Goal: Information Seeking & Learning: Check status

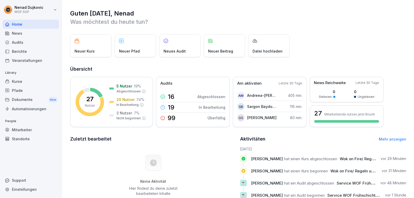
click at [26, 128] on div "Mitarbeiter" at bounding box center [31, 129] width 56 height 9
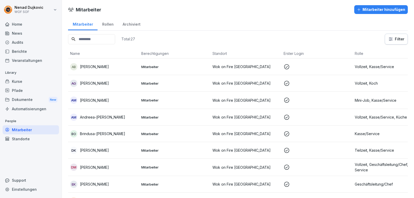
click at [115, 43] on input at bounding box center [91, 39] width 47 height 10
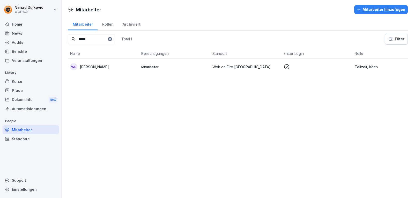
type input "*****"
click at [110, 63] on div "WS [PERSON_NAME]" at bounding box center [103, 66] width 67 height 7
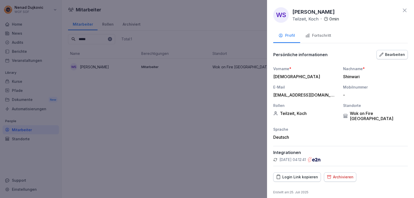
click at [298, 174] on div "Login Link kopieren" at bounding box center [297, 177] width 42 height 6
click at [227, 86] on div at bounding box center [207, 99] width 414 height 198
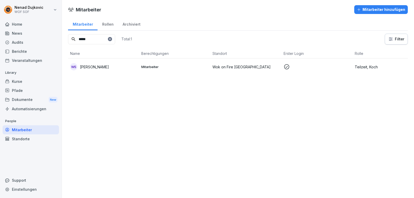
click at [10, 27] on div "Home" at bounding box center [31, 24] width 56 height 9
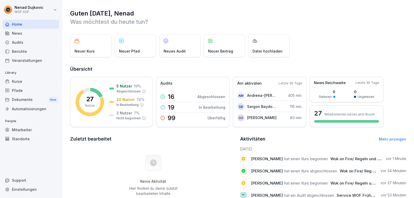
scroll to position [74, 0]
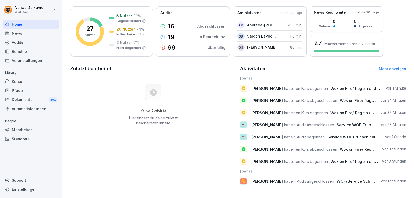
click at [390, 66] on link "Mehr anzeigen" at bounding box center [392, 68] width 27 height 4
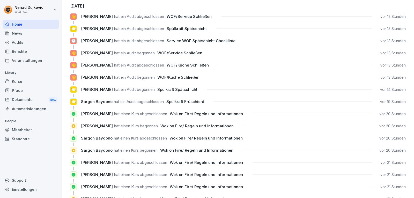
scroll to position [124, 0]
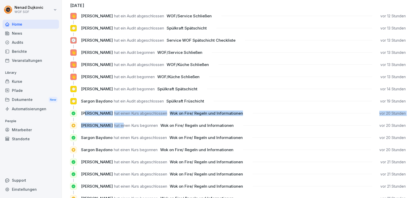
drag, startPoint x: 86, startPoint y: 114, endPoint x: 136, endPoint y: 124, distance: 50.3
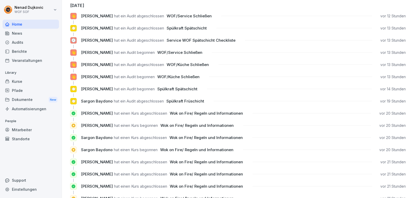
click at [105, 134] on div "[PERSON_NAME] hat einen Kurs abgeschlossen Wok on Fire/ Regeln und Informatione…" at bounding box center [238, 137] width 336 height 7
drag, startPoint x: 94, startPoint y: 138, endPoint x: 99, endPoint y: 137, distance: 5.0
click at [99, 137] on span "Sargon Baydono" at bounding box center [97, 137] width 32 height 5
click at [89, 154] on div "[PERSON_NAME] hat einen Kurs begonnen Wok on Fire/ Regeln und Informationen vor…" at bounding box center [238, 151] width 336 height 11
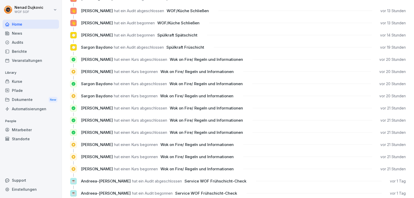
scroll to position [182, 0]
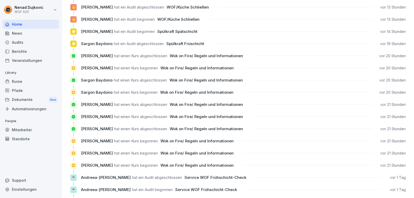
click at [16, 130] on div "Mitarbeiter" at bounding box center [31, 129] width 56 height 9
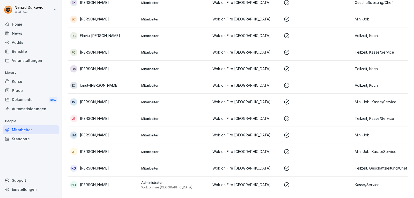
scroll to position [5, 0]
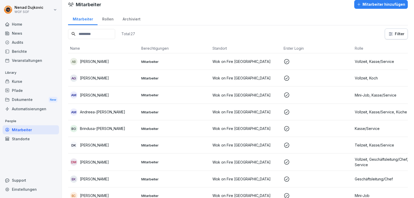
click at [81, 32] on input at bounding box center [91, 34] width 47 height 10
type input "*****"
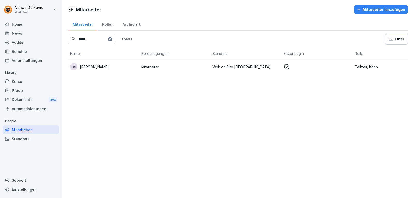
click at [98, 65] on p "[PERSON_NAME]" at bounding box center [94, 66] width 29 height 5
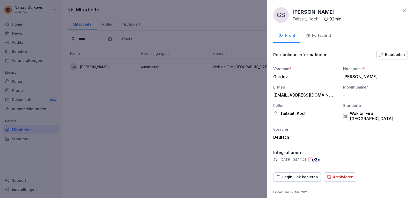
click at [310, 33] on div "Fortschritt" at bounding box center [318, 36] width 26 height 6
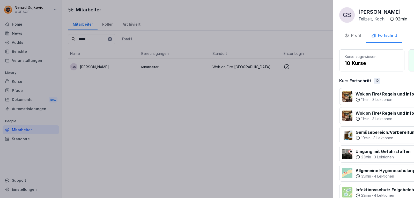
click at [157, 95] on div at bounding box center [207, 99] width 414 height 198
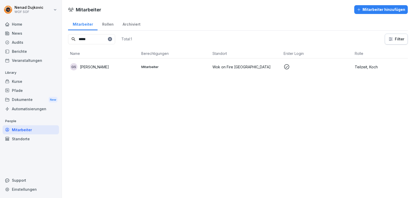
click at [27, 44] on div "Audits" at bounding box center [31, 42] width 56 height 9
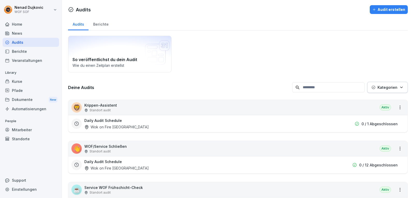
click at [29, 24] on div "Home" at bounding box center [31, 24] width 56 height 9
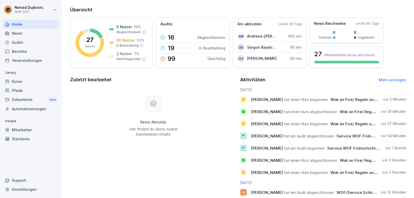
scroll to position [74, 0]
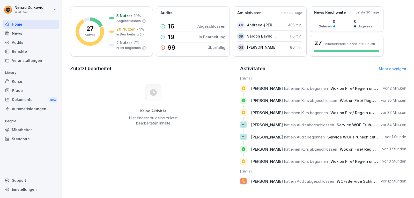
click at [390, 66] on link "Mehr anzeigen" at bounding box center [392, 68] width 27 height 4
